Goal: Information Seeking & Learning: Find specific fact

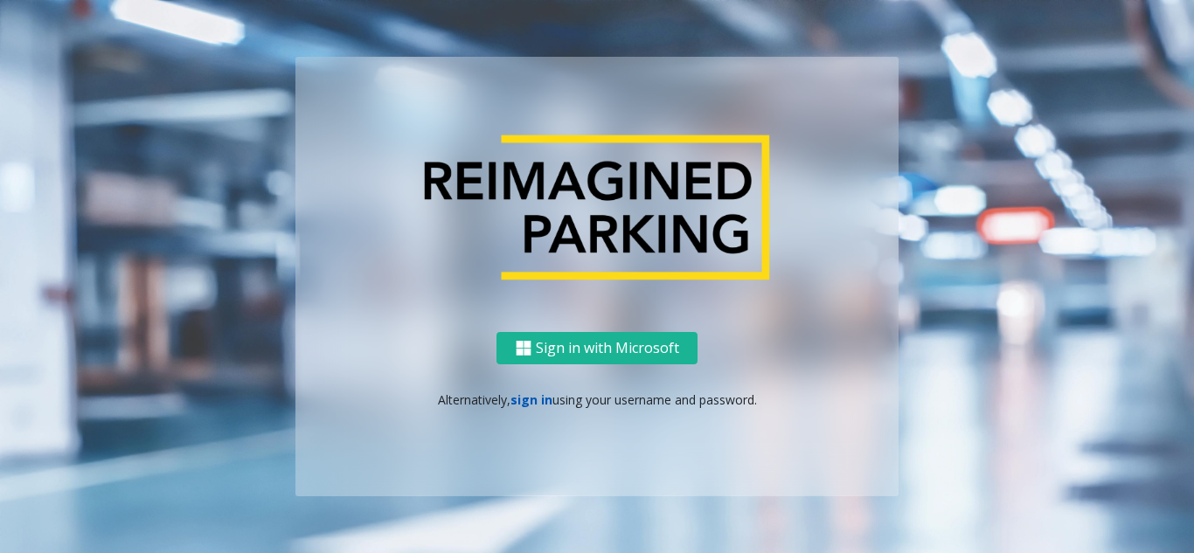
click at [522, 397] on link "sign in" at bounding box center [532, 400] width 42 height 17
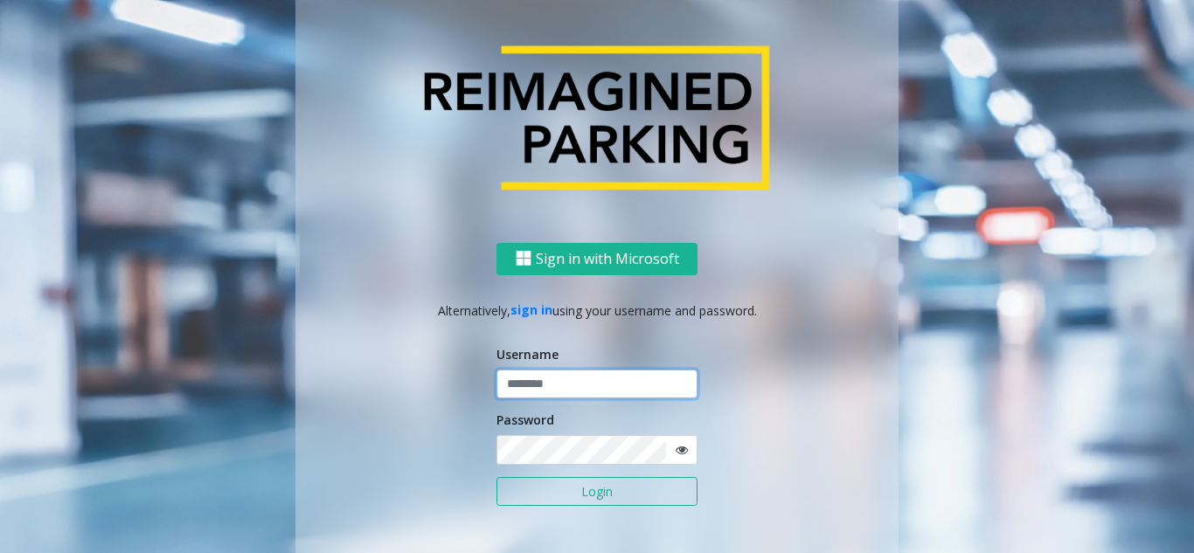
type input "*******"
click at [539, 380] on input "*******" at bounding box center [597, 385] width 201 height 30
click at [565, 490] on button "Login" at bounding box center [597, 492] width 201 height 30
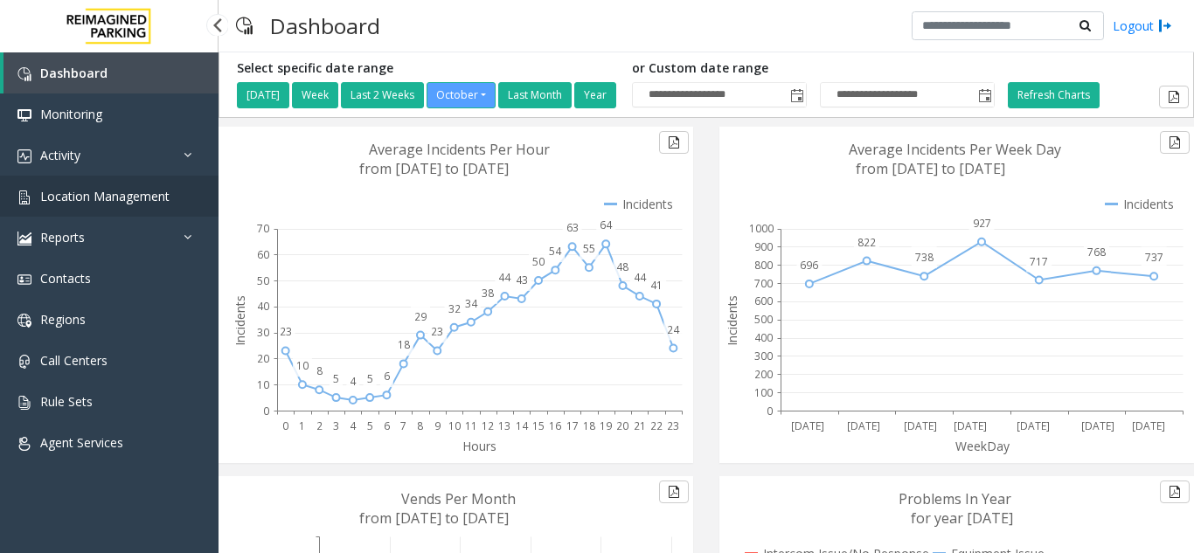
drag, startPoint x: 0, startPoint y: 0, endPoint x: 137, endPoint y: 191, distance: 234.8
click at [137, 191] on span "Location Management" at bounding box center [104, 196] width 129 height 17
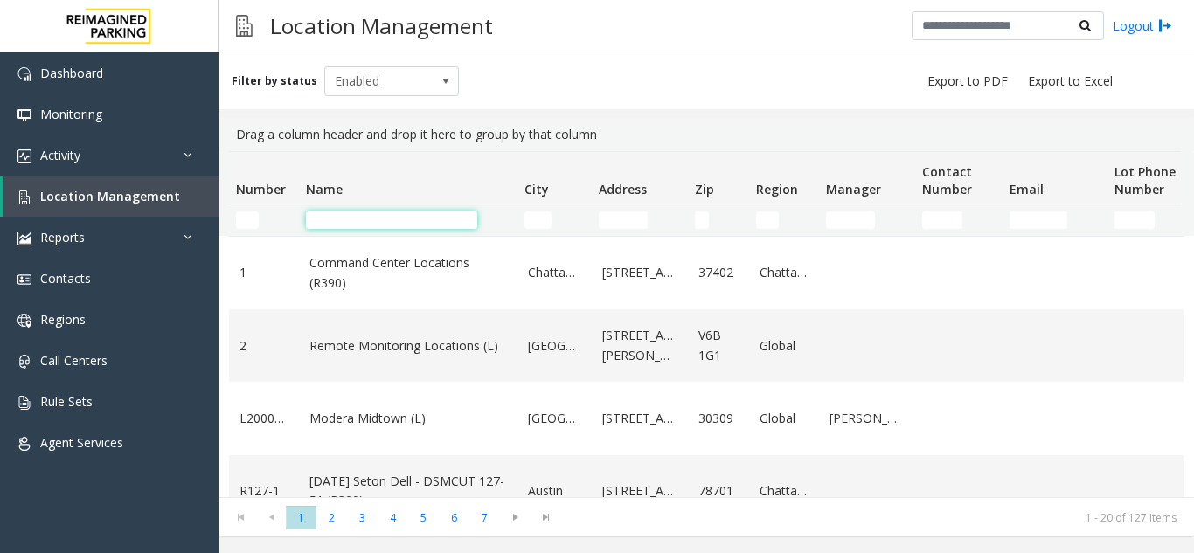
click at [366, 224] on input "Name Filter" at bounding box center [391, 220] width 171 height 17
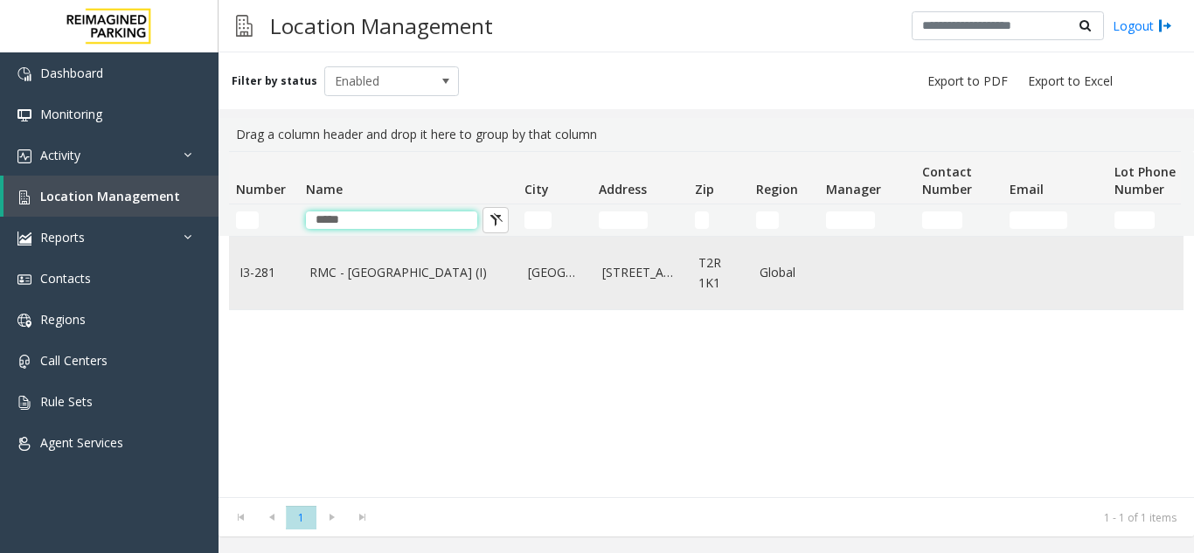
type input "*****"
click at [374, 277] on link "RMC - [GEOGRAPHIC_DATA] (I)" at bounding box center [408, 272] width 198 height 19
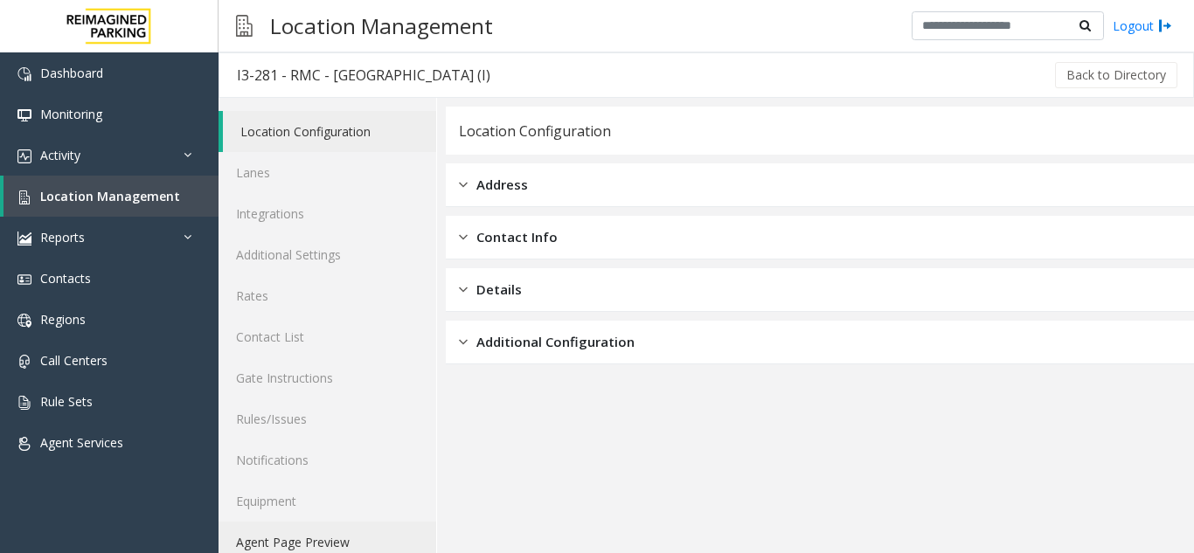
click at [334, 537] on link "Agent Page Preview" at bounding box center [328, 542] width 218 height 41
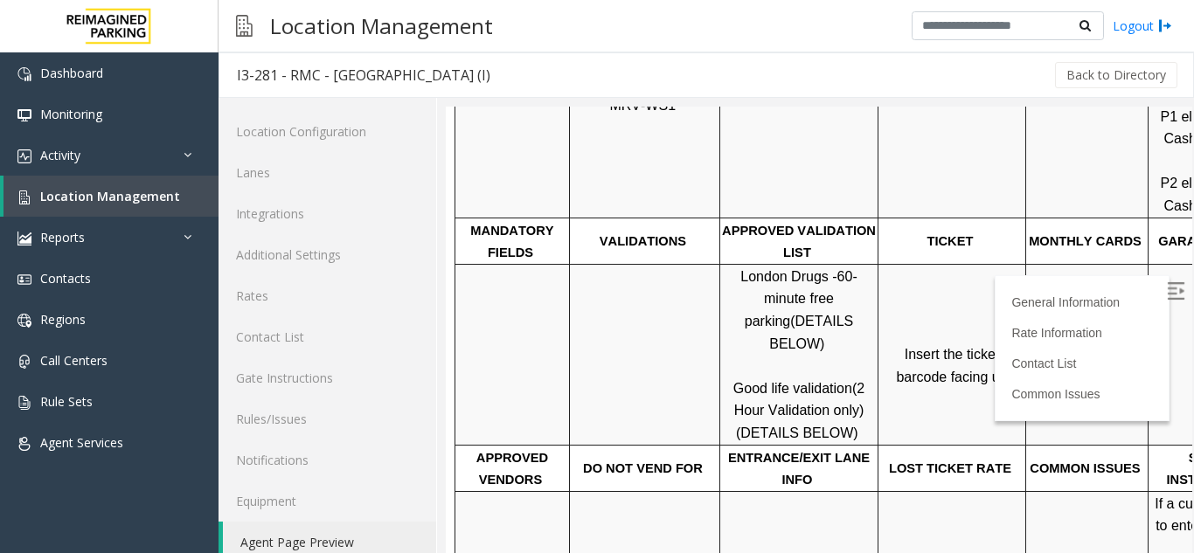
scroll to position [524, 0]
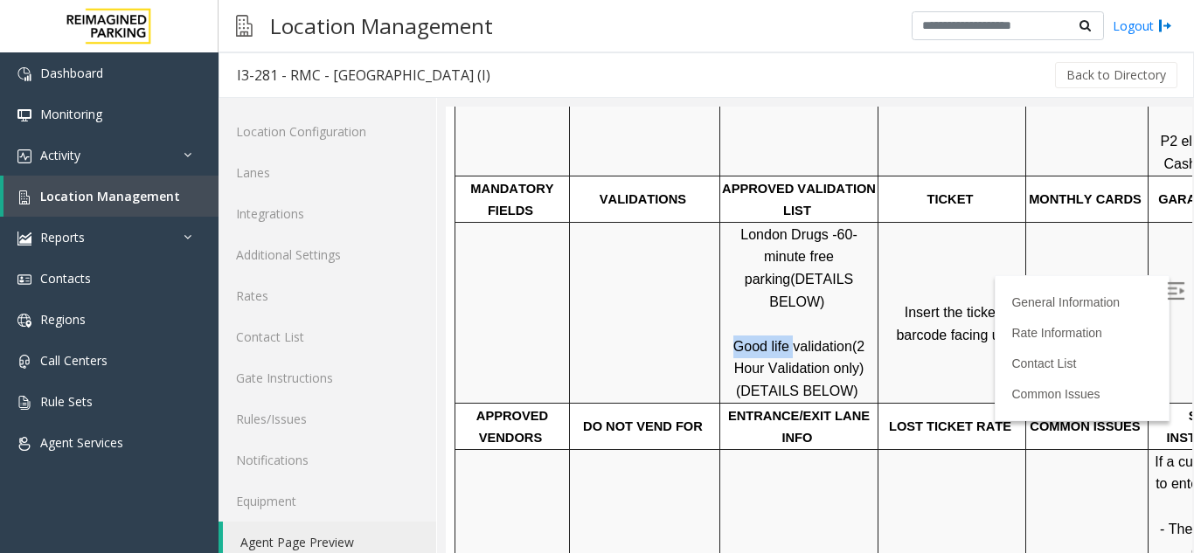
drag, startPoint x: 792, startPoint y: 303, endPoint x: 726, endPoint y: 297, distance: 65.8
click at [726, 297] on p "London Drugs - 60-minute free parking (DETAILS BELOW) Good life validation (2 H…" at bounding box center [799, 313] width 156 height 179
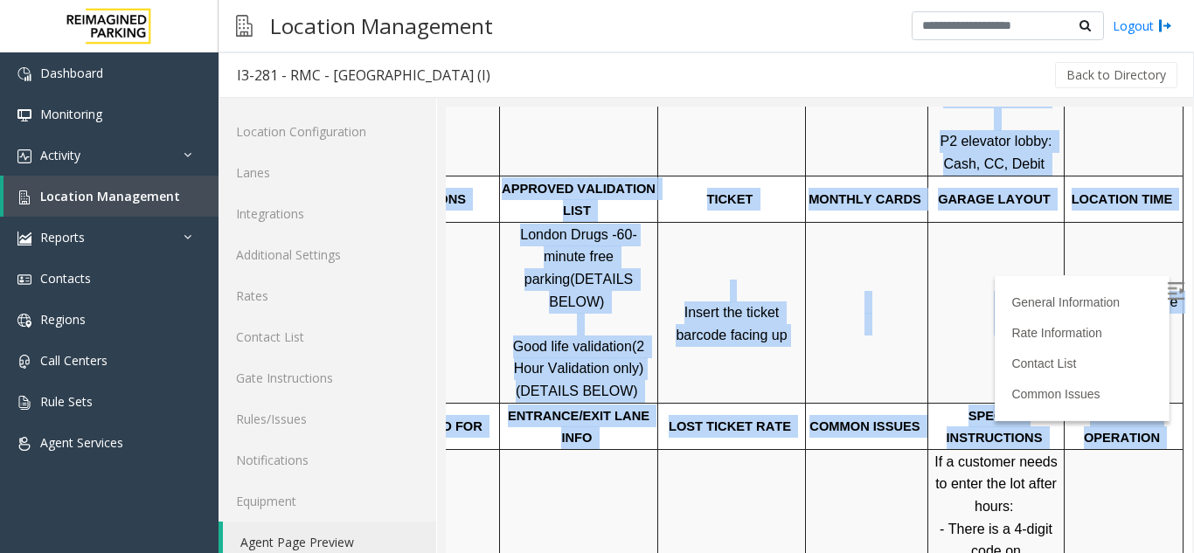
drag, startPoint x: 746, startPoint y: 446, endPoint x: 1417, endPoint y: 437, distance: 671.4
click at [1106, 291] on p "Click Here for the local time" at bounding box center [1124, 313] width 116 height 45
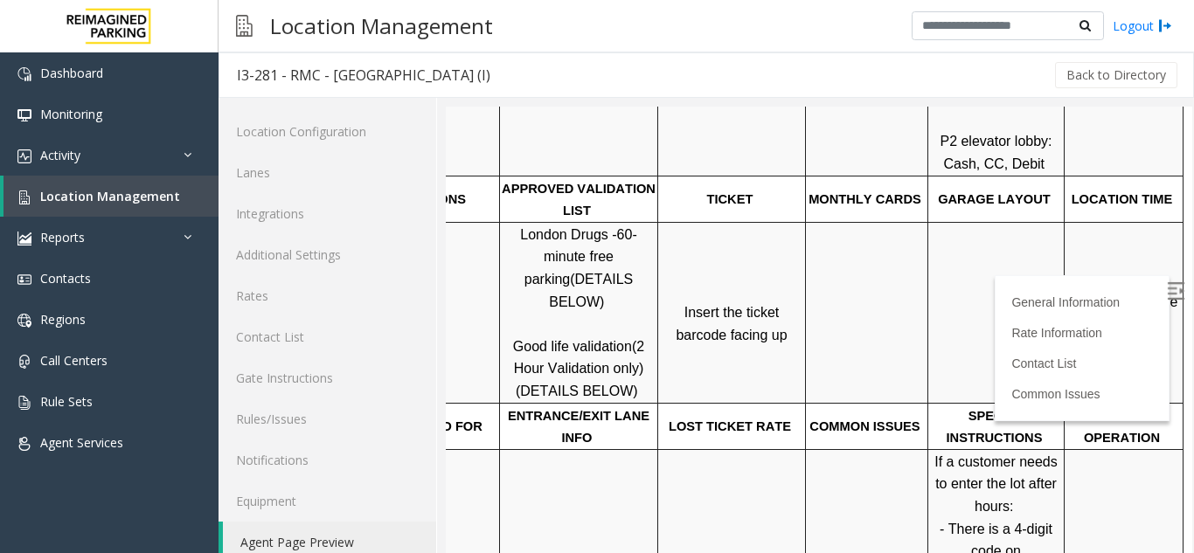
click at [1105, 291] on p "Click Here for the local time" at bounding box center [1124, 313] width 116 height 45
click at [1101, 295] on span "Click Here for the local time" at bounding box center [1126, 314] width 112 height 38
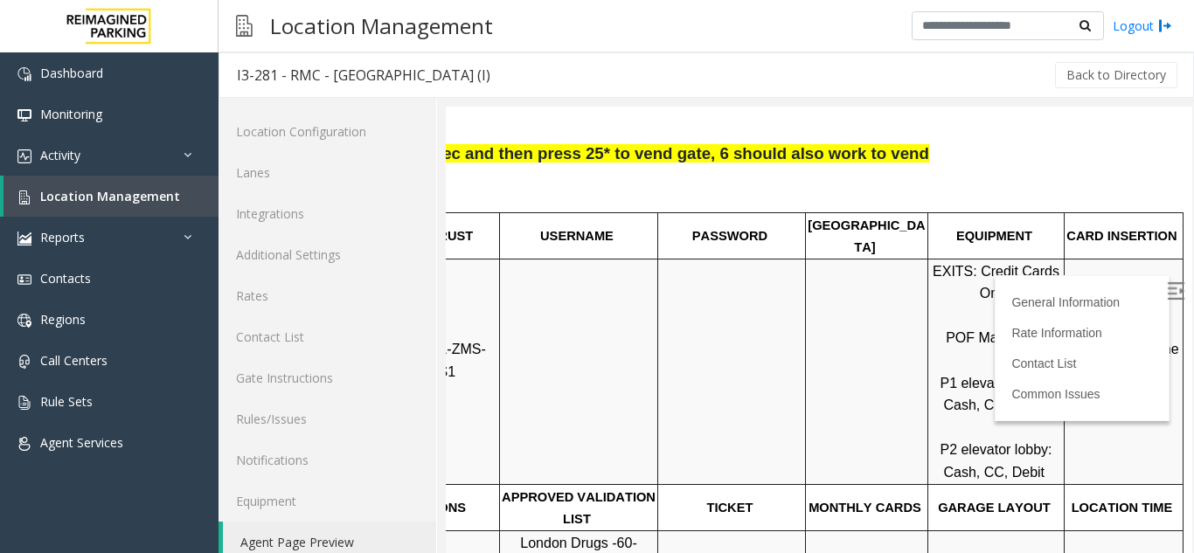
scroll to position [175, 247]
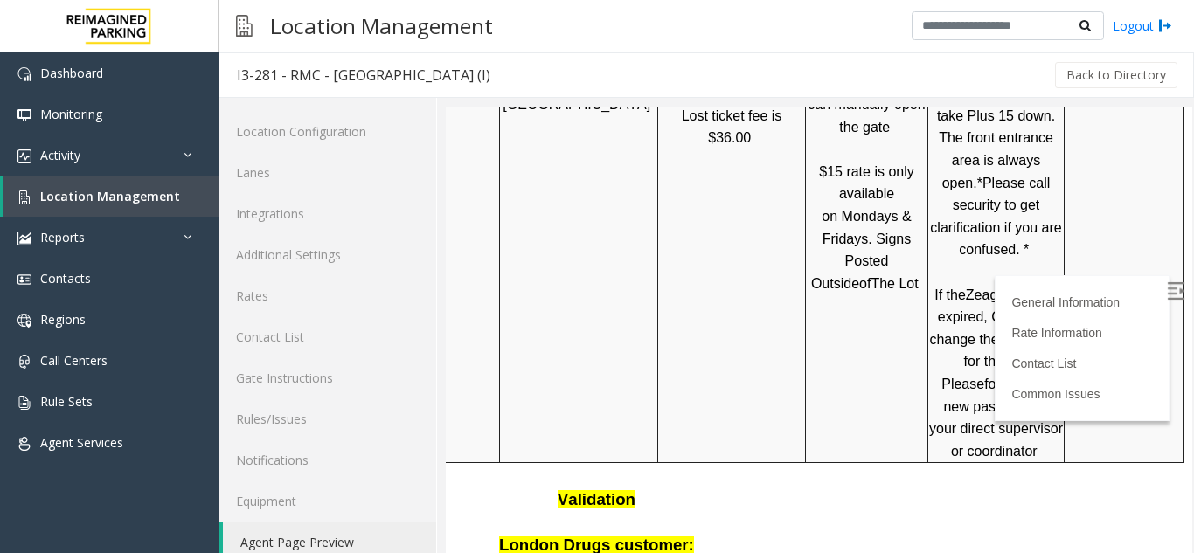
scroll to position [1224, 247]
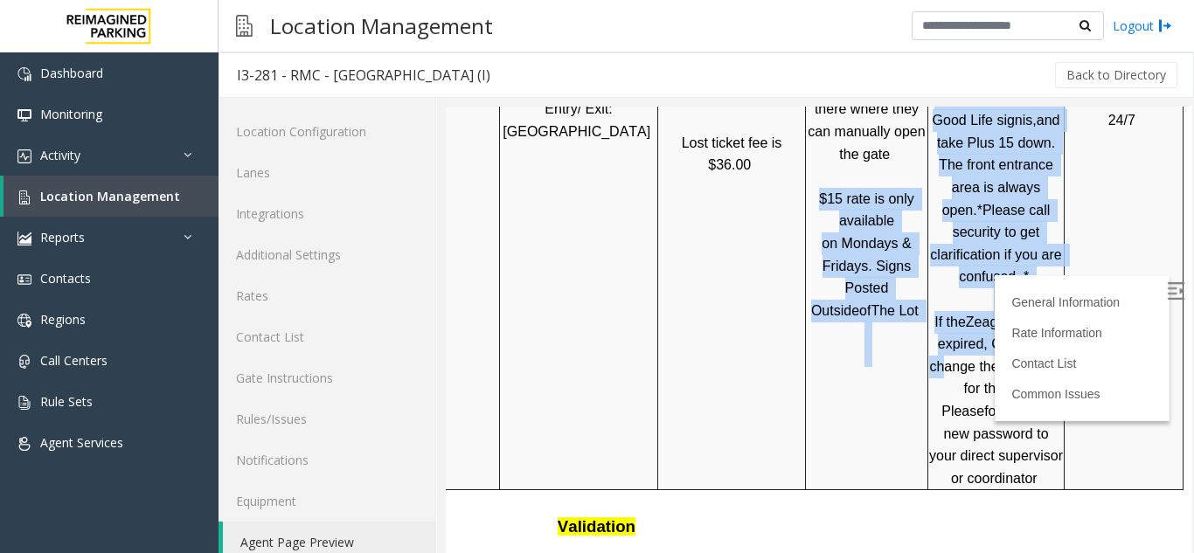
drag, startPoint x: 798, startPoint y: 181, endPoint x: 913, endPoint y: 327, distance: 186.1
click at [913, 327] on tr "Entry/ Exit: 15th Ave Issue Ticket through ZMS Lost ticket fee is $36.00 15 Min…" at bounding box center [709, 120] width 948 height 740
click at [929, 327] on span "password expired, CSRs can change the password for this lot. Please" at bounding box center [997, 367] width 137 height 104
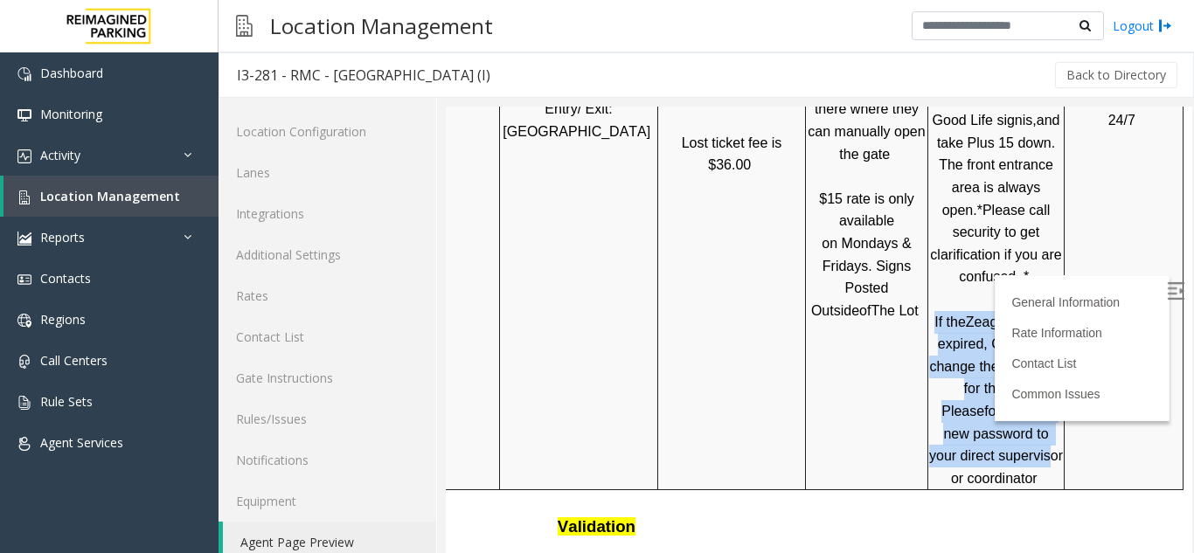
drag, startPoint x: 907, startPoint y: 282, endPoint x: 994, endPoint y: 420, distance: 162.3
click at [994, 420] on p "If a customer needs to enter the lot after hours: - There is a 4-digit code on …" at bounding box center [996, 121] width 134 height 739
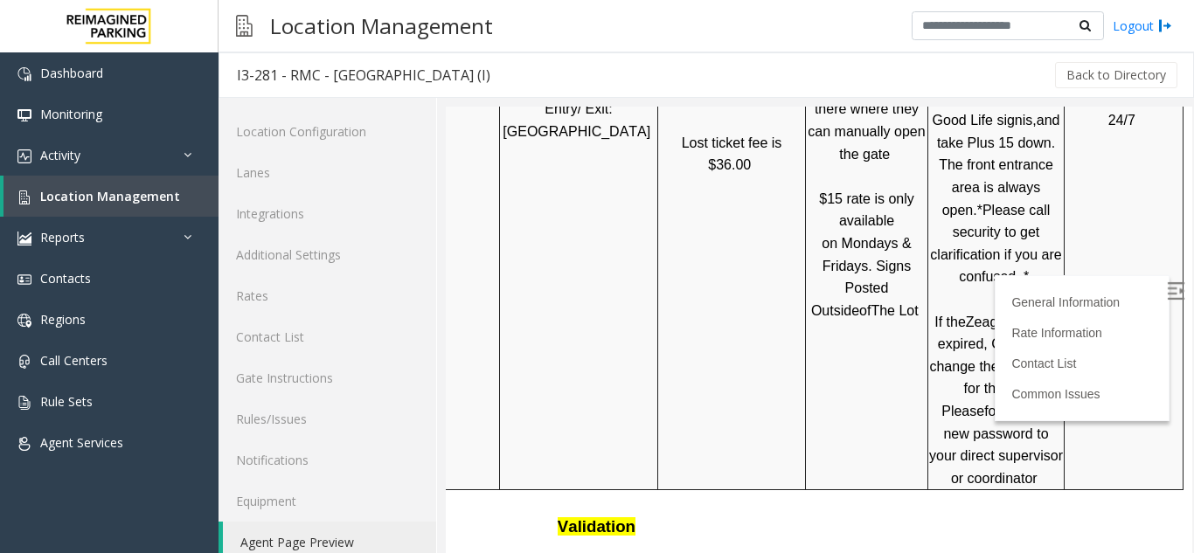
click at [1013, 420] on span "the new password to your direct supervisor or coordinator" at bounding box center [997, 445] width 137 height 82
